Goal: Task Accomplishment & Management: Use online tool/utility

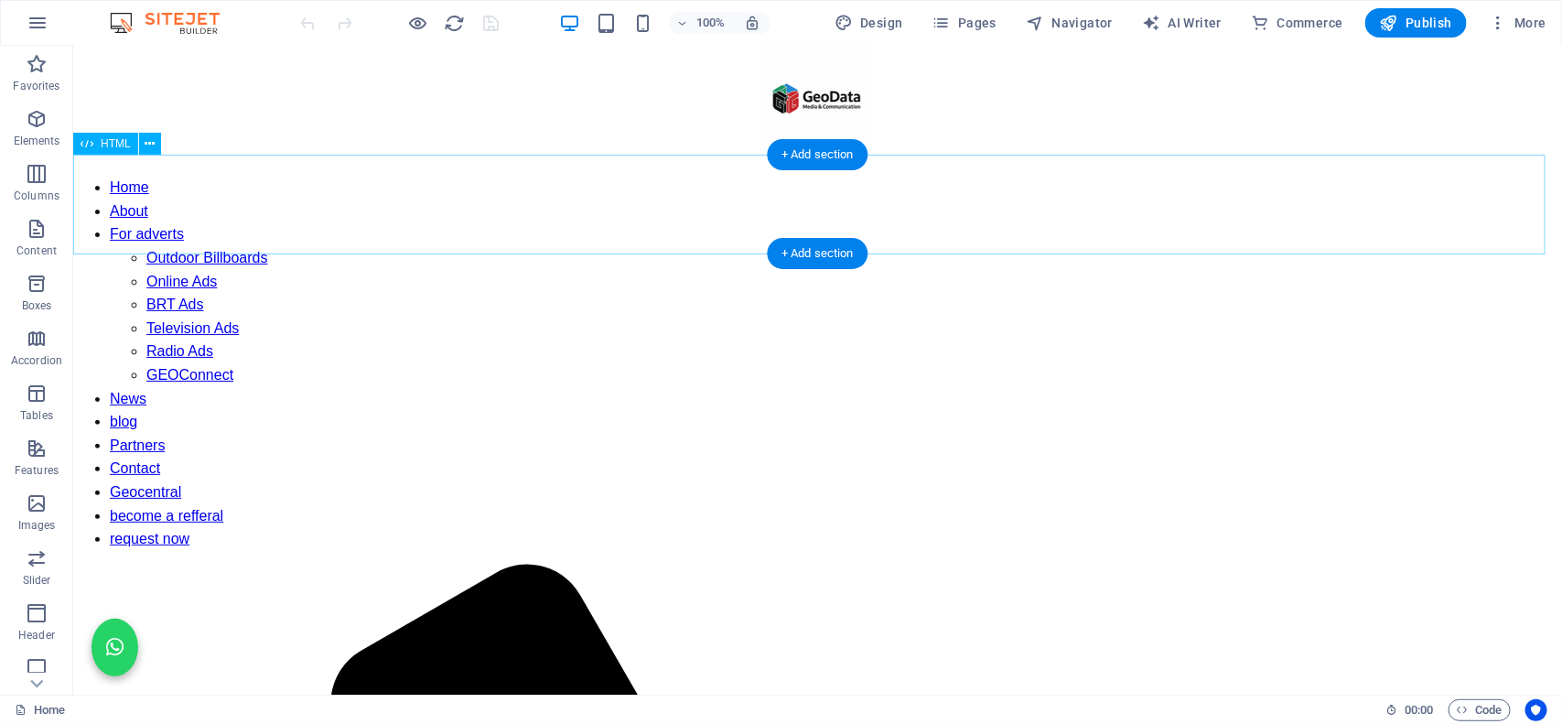
scroll to position [21, 0]
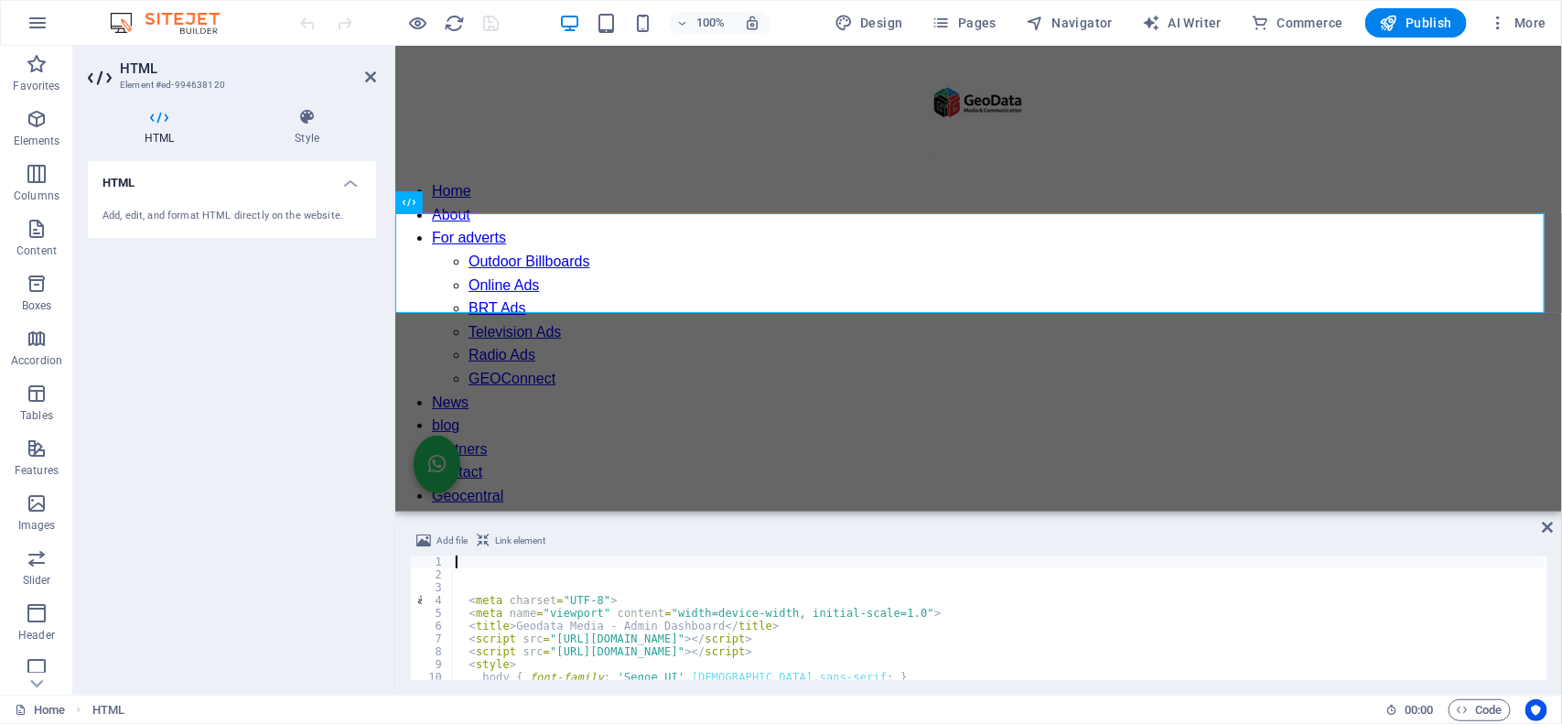
click at [552, 636] on div "< meta charset = "UTF-8" > < meta name = "viewport" content = "width=device-wid…" at bounding box center [998, 630] width 1093 height 150
type textarea "<script src="[URL][DOMAIN_NAME]"></script>"
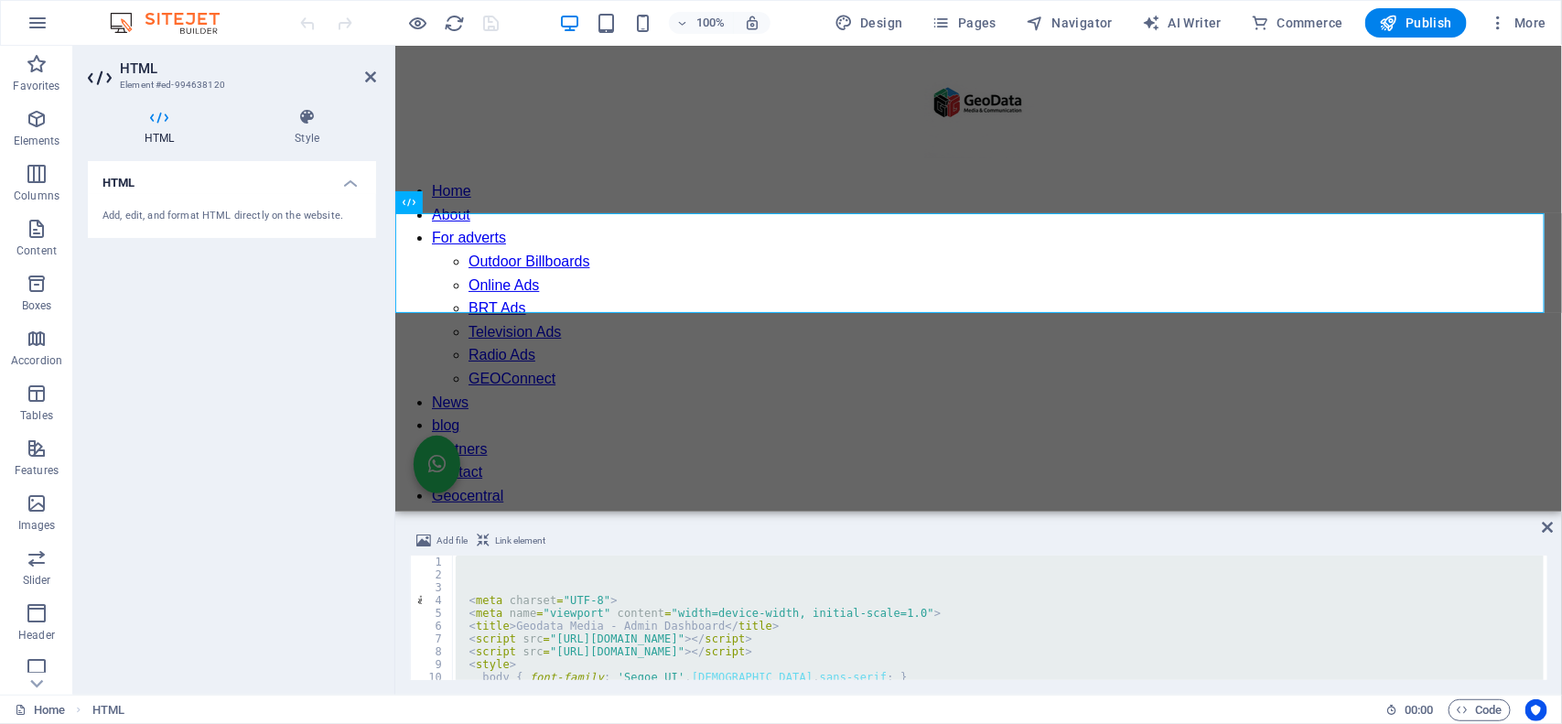
click at [692, 673] on div "< meta charset = "UTF-8" > < meta name = "viewport" content = "width=device-wid…" at bounding box center [998, 617] width 1092 height 124
type textarea "body { font-family: 'Segoe UI', [DEMOGRAPHIC_DATA], sans-serif; }"
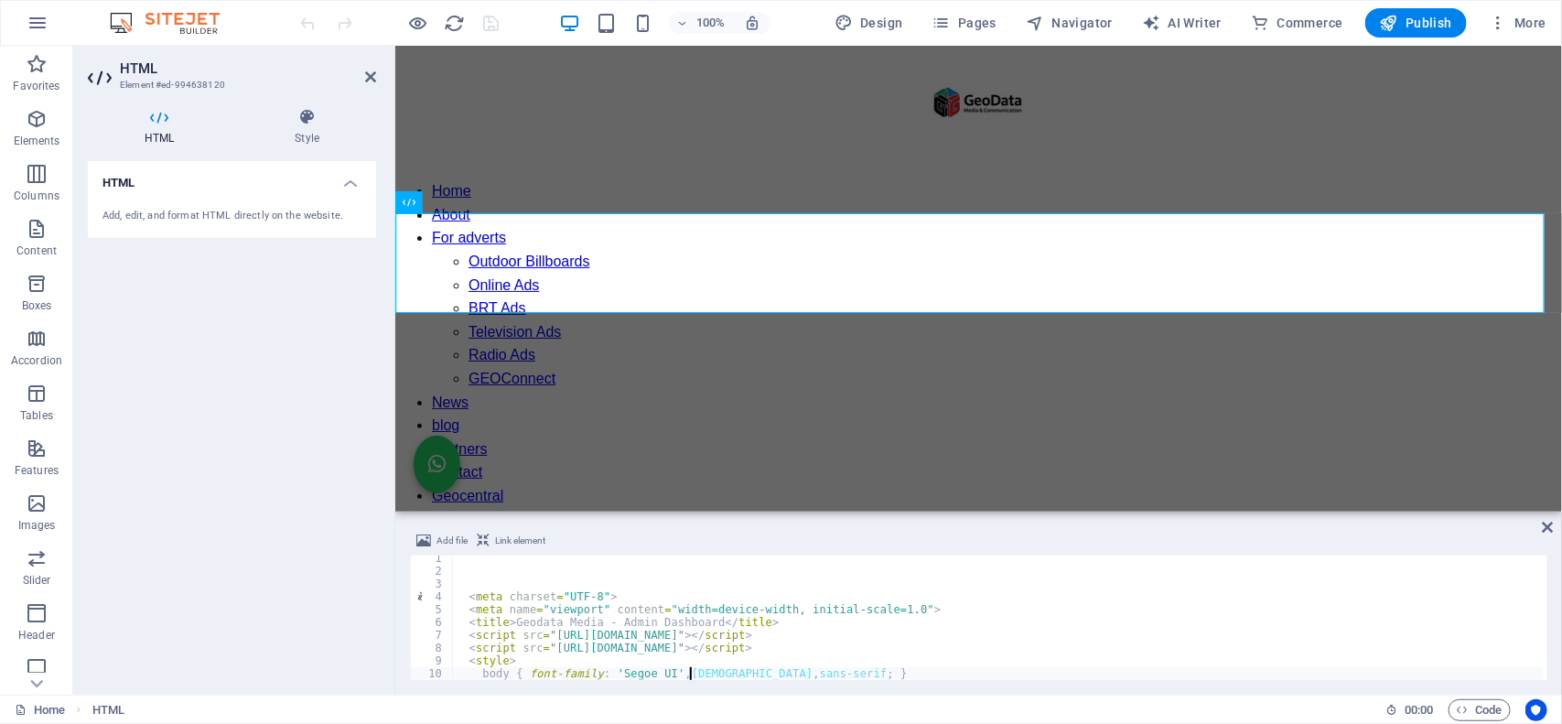
scroll to position [3, 0]
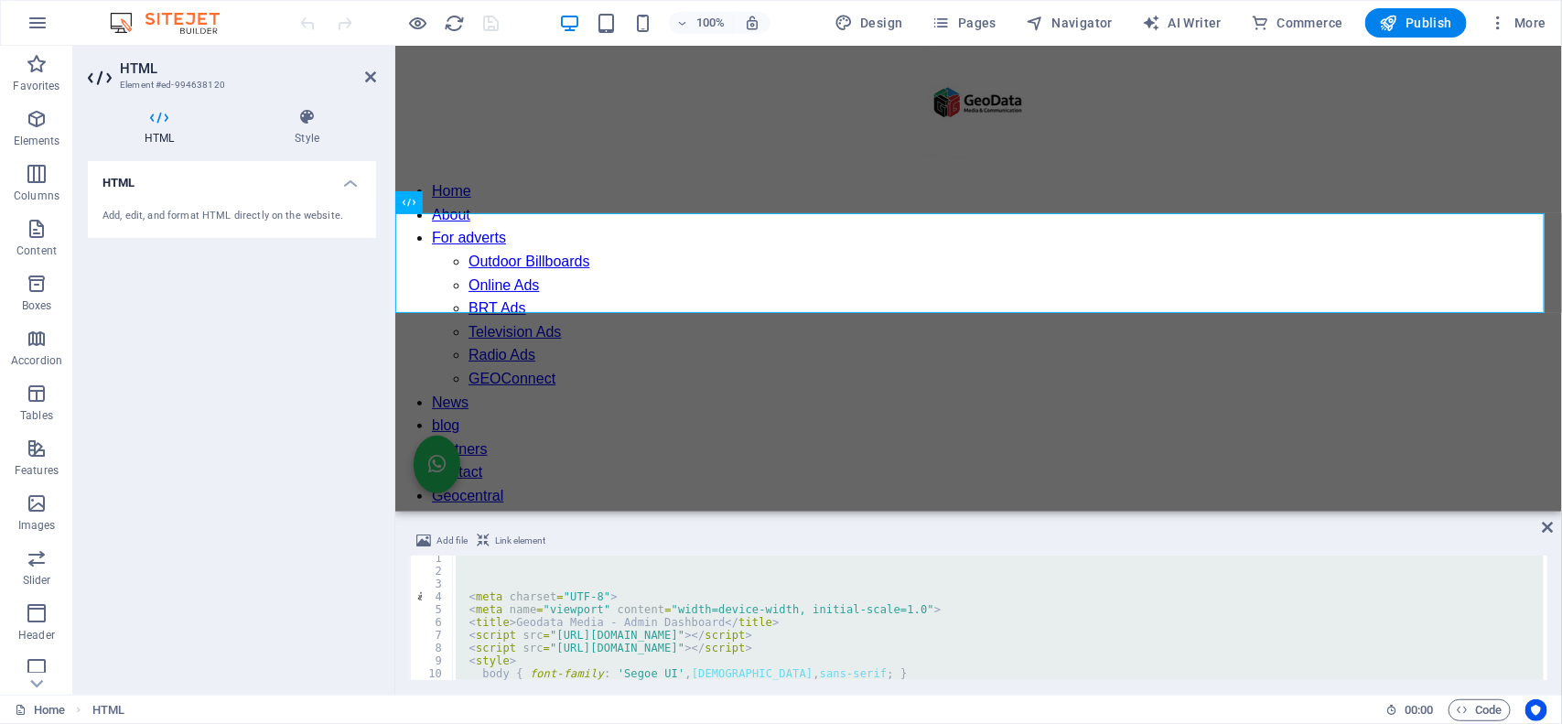
paste textarea
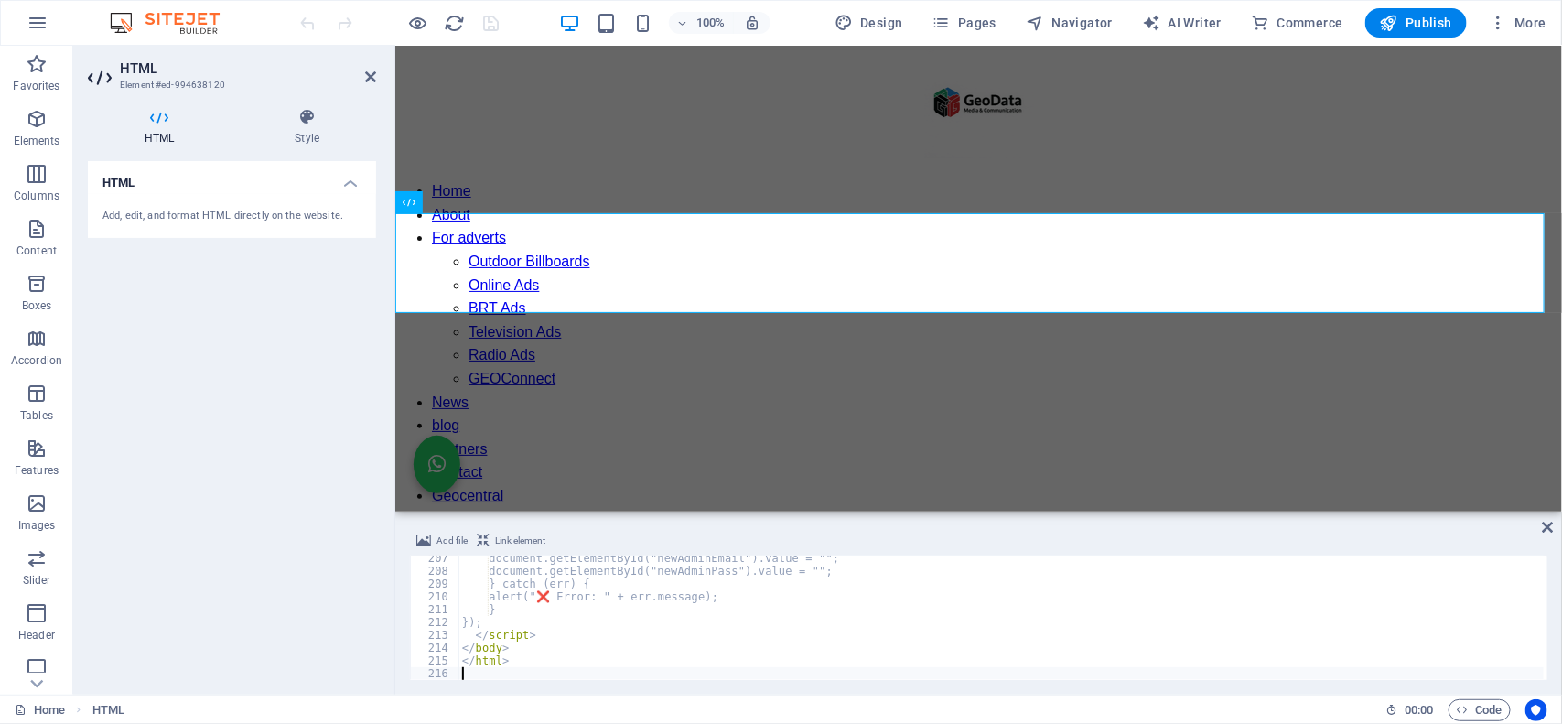
scroll to position [2642, 0]
